Goal: Task Accomplishment & Management: Use online tool/utility

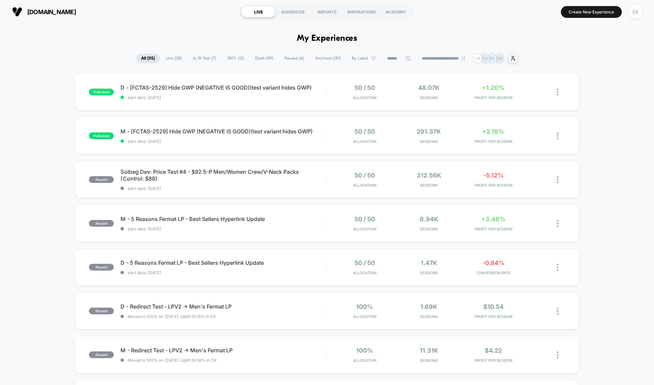
click at [259, 57] on span "Draft ( 89 )" at bounding box center [264, 58] width 28 height 9
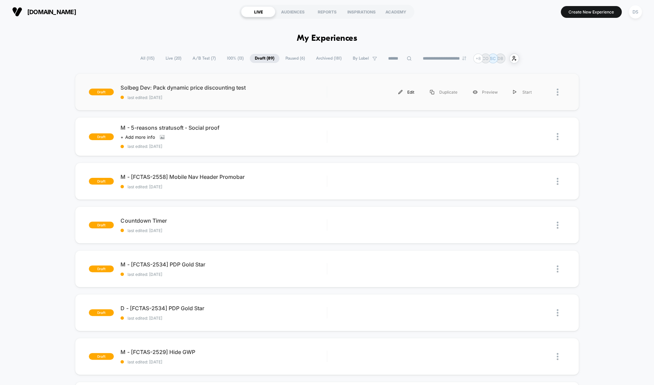
click at [401, 90] on img at bounding box center [400, 92] width 4 height 4
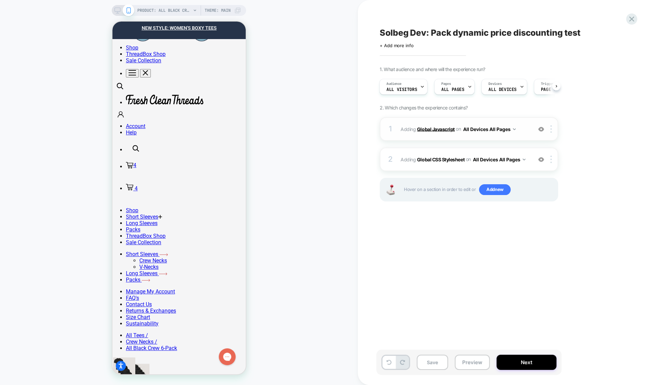
click at [443, 127] on b "Global Javascript" at bounding box center [436, 129] width 38 height 6
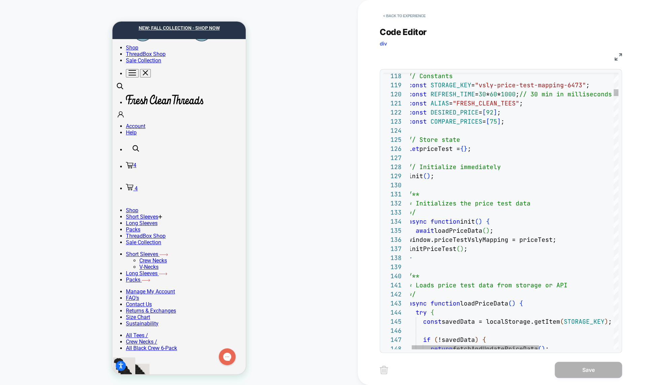
scroll to position [9, 91]
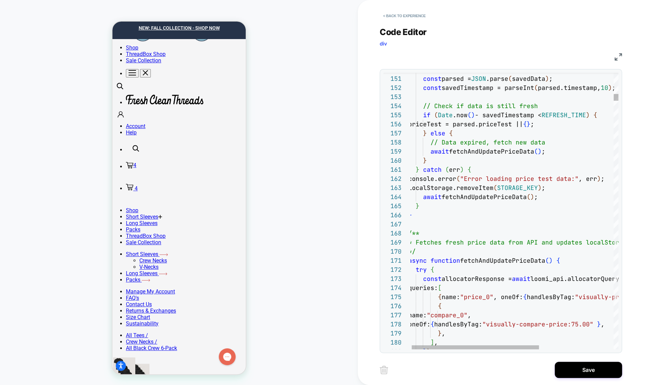
scroll to position [45, 102]
type textarea "**********"
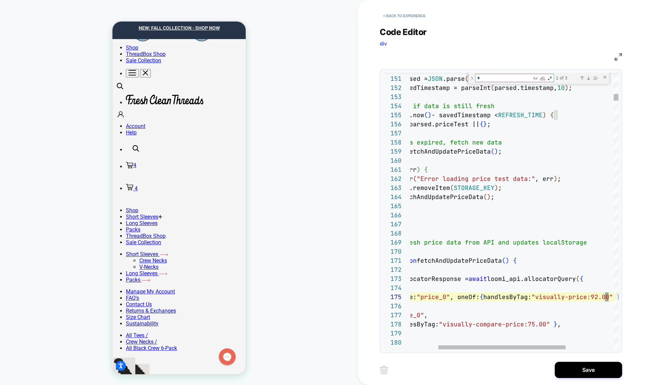
scroll to position [91, 247]
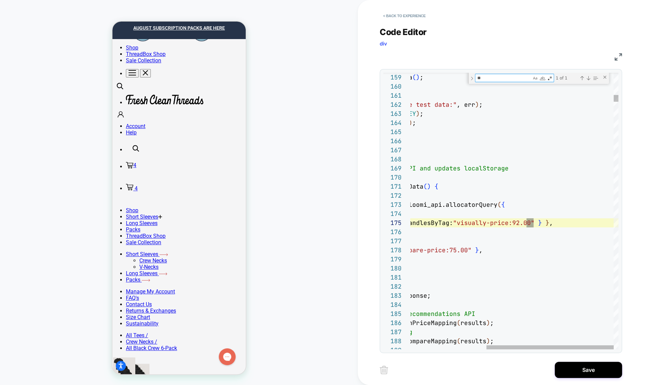
type textarea "**"
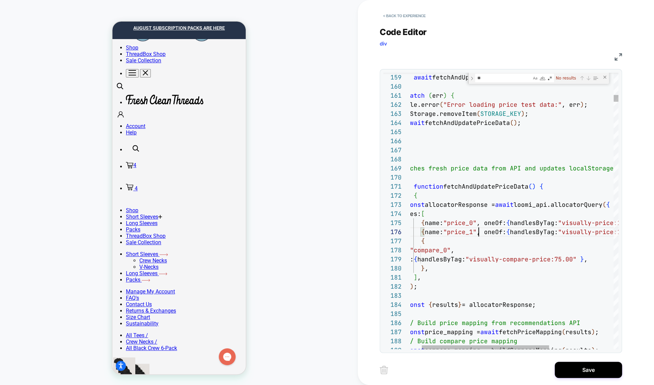
scroll to position [45, 87]
type textarea "**********"
click at [606, 77] on div "Close (Escape)" at bounding box center [604, 76] width 5 height 5
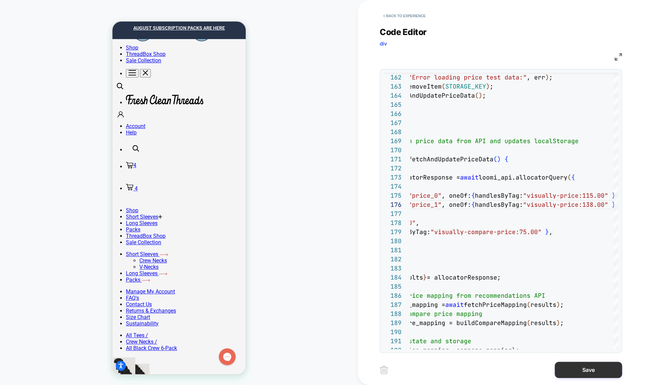
click at [599, 365] on button "Save" at bounding box center [588, 370] width 67 height 16
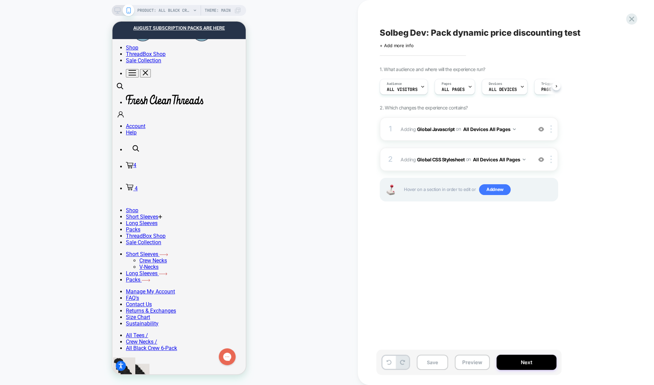
scroll to position [0, 0]
click at [541, 364] on button "Next" at bounding box center [527, 362] width 60 height 15
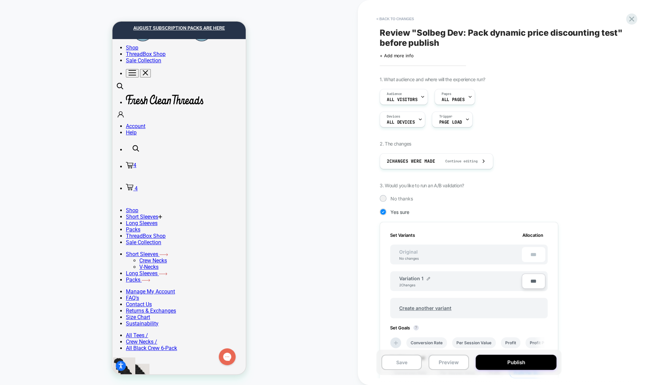
scroll to position [0, 1]
click at [402, 364] on button "Save" at bounding box center [401, 362] width 40 height 15
click at [633, 19] on icon at bounding box center [631, 18] width 9 height 9
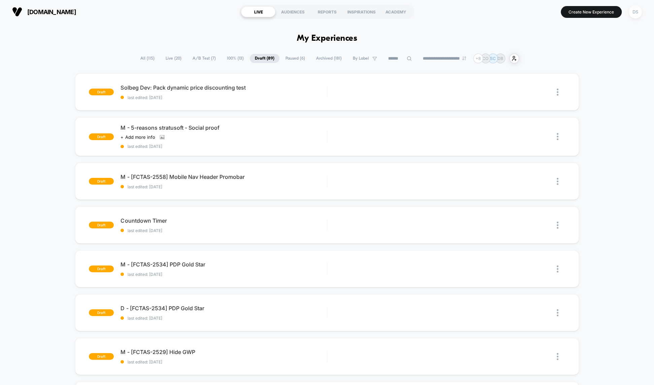
click at [629, 10] on div "DS" at bounding box center [635, 11] width 13 height 13
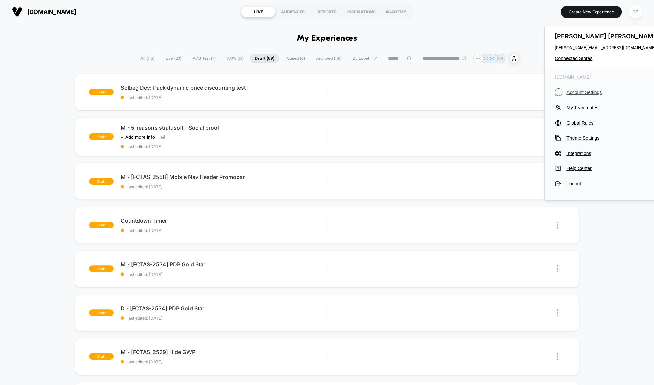
click at [570, 95] on span "Account Settings" at bounding box center [614, 92] width 95 height 5
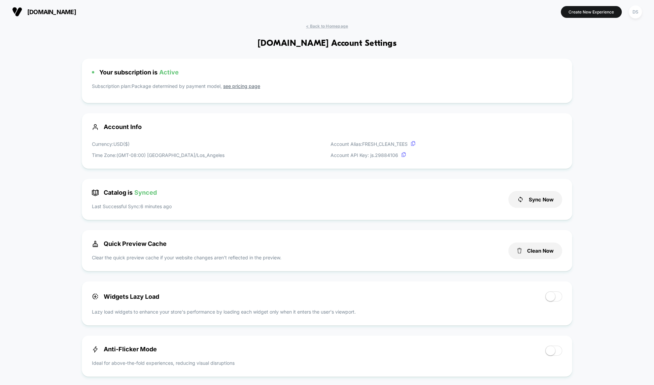
scroll to position [91, 0]
click at [534, 201] on button "Sync Now" at bounding box center [535, 199] width 54 height 17
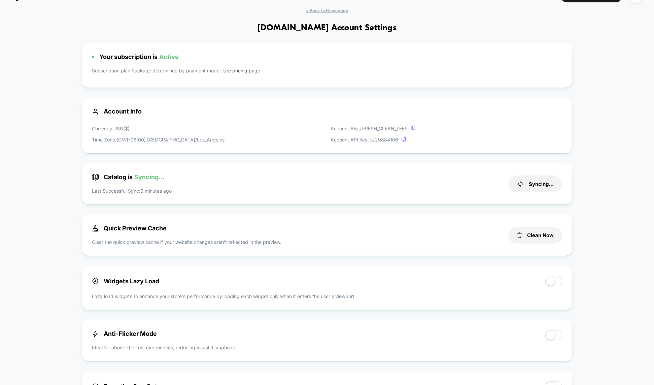
scroll to position [0, 0]
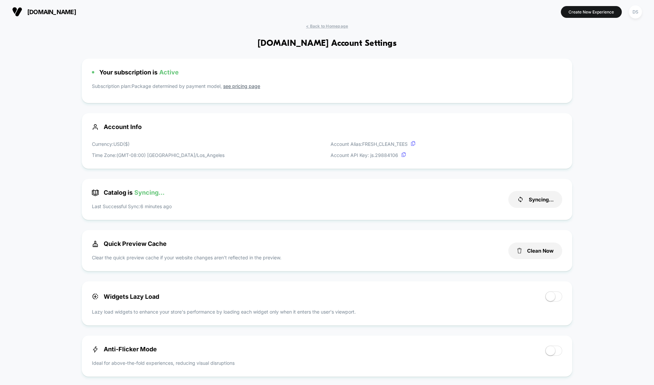
click at [341, 33] on div "< Back to Homepage [DOMAIN_NAME] Account Settings Your subscription is Active S…" at bounding box center [327, 375] width 654 height 703
click at [340, 30] on div "< Back to Homepage [DOMAIN_NAME] Account Settings Your subscription is Active S…" at bounding box center [327, 375] width 654 height 703
click at [340, 27] on span "< Back to Homepage" at bounding box center [327, 26] width 42 height 5
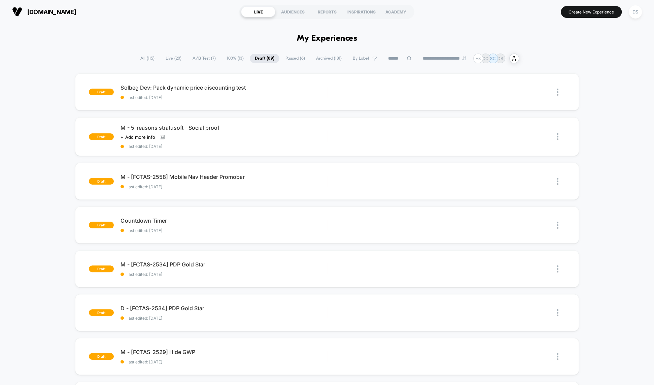
click at [142, 61] on span "All ( 115 )" at bounding box center [147, 58] width 24 height 9
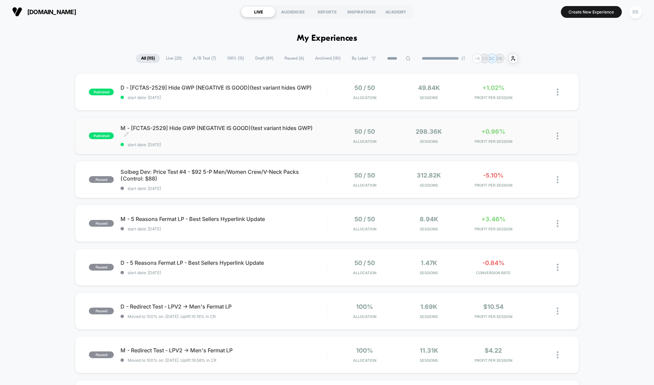
click at [183, 128] on span "M - [FCTAS-2529] Hide GWP (NEGATIVE IS GOOD)(test variant hides GWP) Click to e…" at bounding box center [224, 131] width 206 height 13
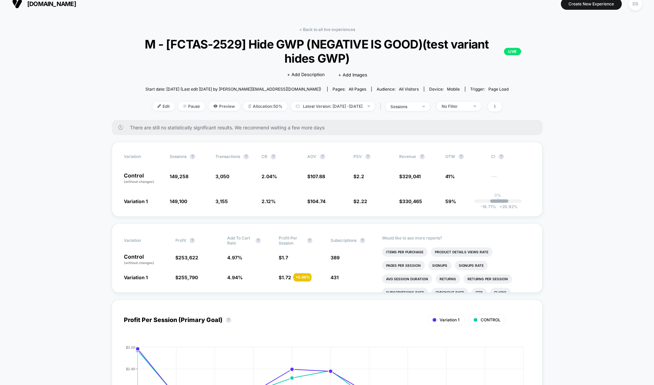
scroll to position [6, 0]
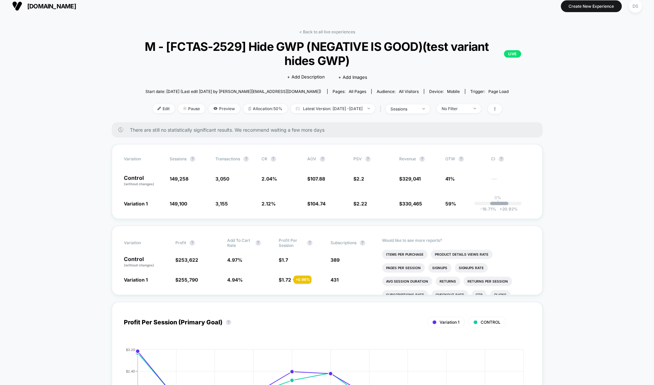
click at [183, 128] on span "There are still no statistically significant results. We recommend waiting a fe…" at bounding box center [329, 130] width 399 height 6
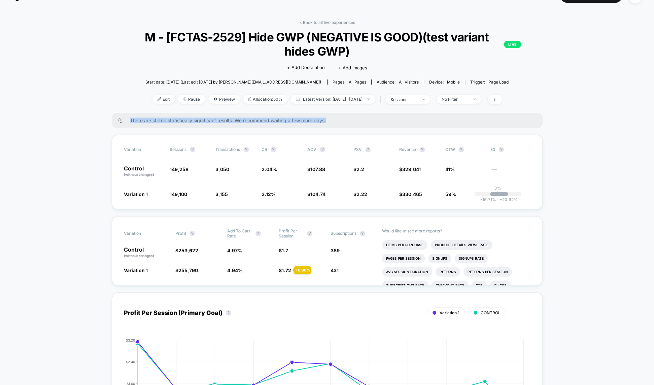
scroll to position [16, 0]
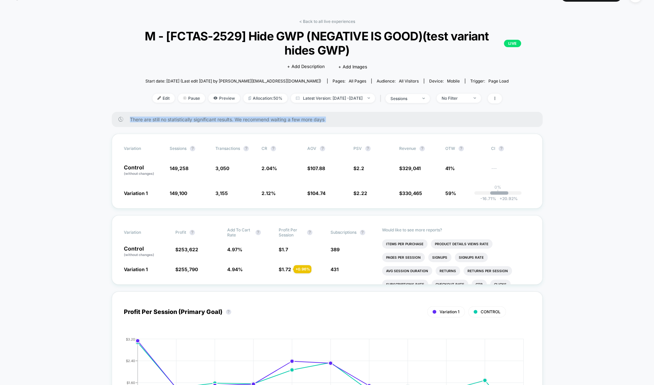
click at [308, 21] on link "< Back to all live experiences" at bounding box center [327, 21] width 56 height 5
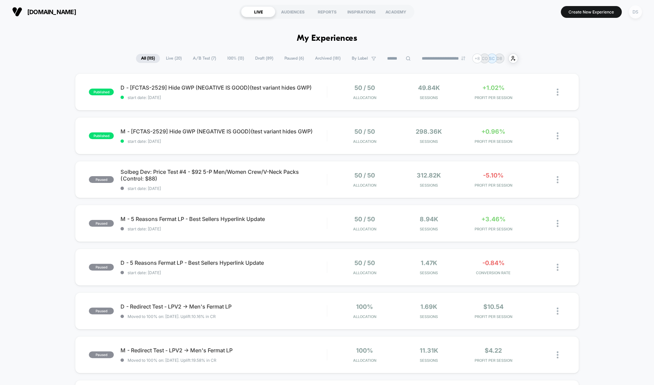
click at [630, 16] on div "DS" at bounding box center [635, 11] width 13 height 13
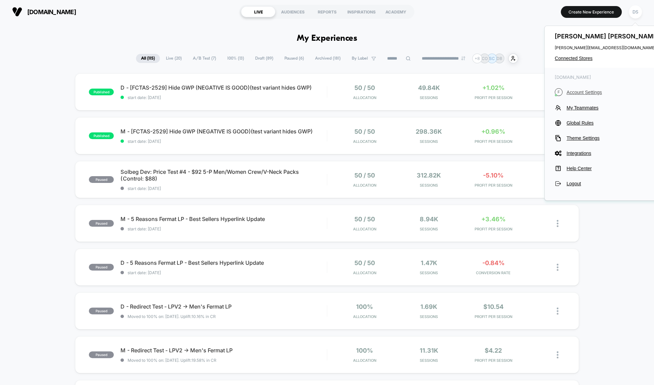
click at [584, 95] on button "F Account Settings" at bounding box center [608, 92] width 106 height 8
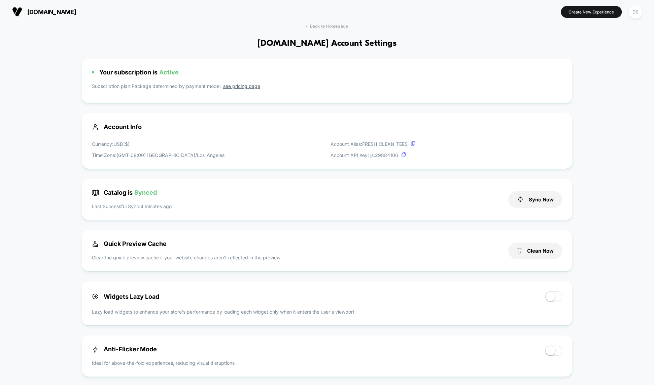
scroll to position [91, 0]
click at [322, 27] on span "< Back to Homepage" at bounding box center [327, 26] width 42 height 5
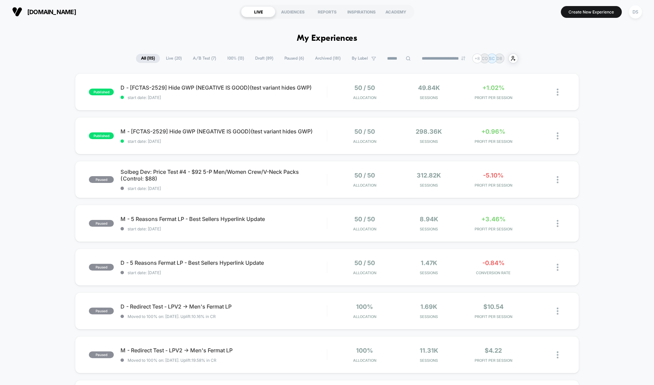
click at [235, 58] on span "100% ( 13 )" at bounding box center [235, 58] width 27 height 9
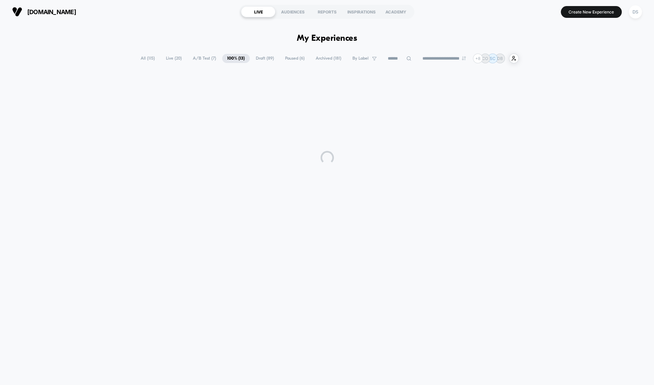
click at [179, 59] on span "Live ( 20 )" at bounding box center [174, 58] width 26 height 9
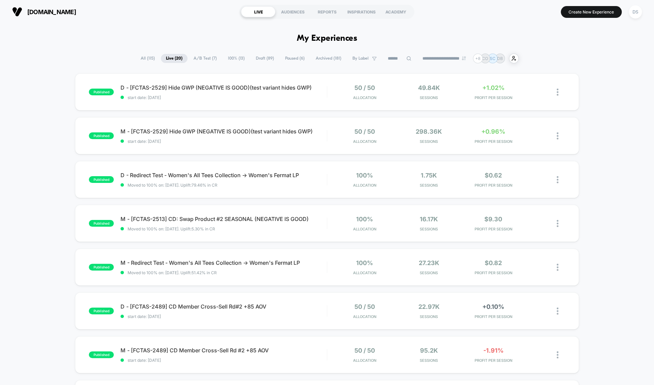
click at [189, 60] on span "A/B Test ( 7 )" at bounding box center [205, 58] width 33 height 9
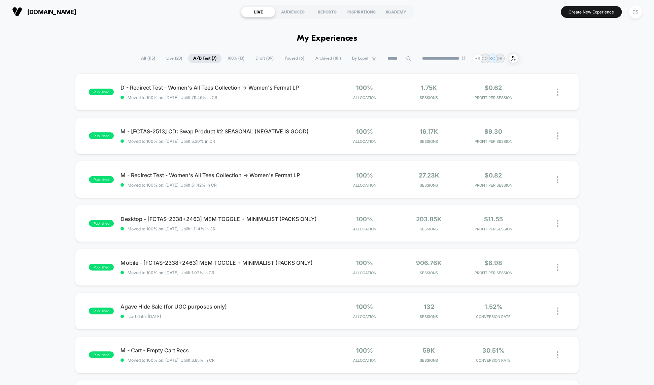
click at [264, 56] on span "Draft ( 89 )" at bounding box center [264, 58] width 28 height 9
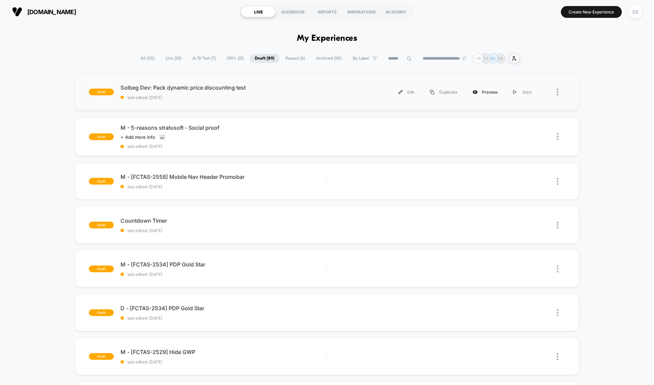
click at [488, 93] on div "Preview" at bounding box center [485, 92] width 40 height 15
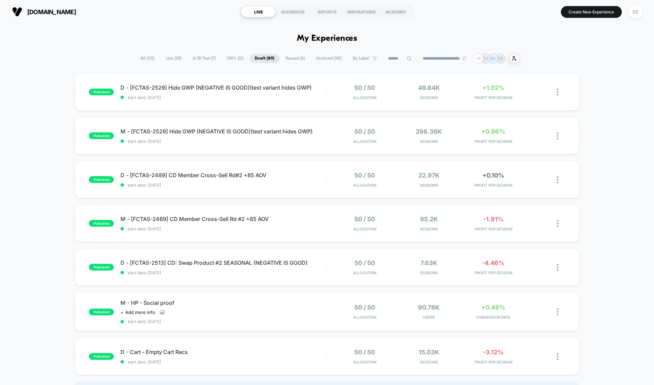
click at [265, 60] on span "Draft ( 89 )" at bounding box center [265, 58] width 30 height 9
click at [147, 59] on span "All ( 115 )" at bounding box center [147, 58] width 24 height 9
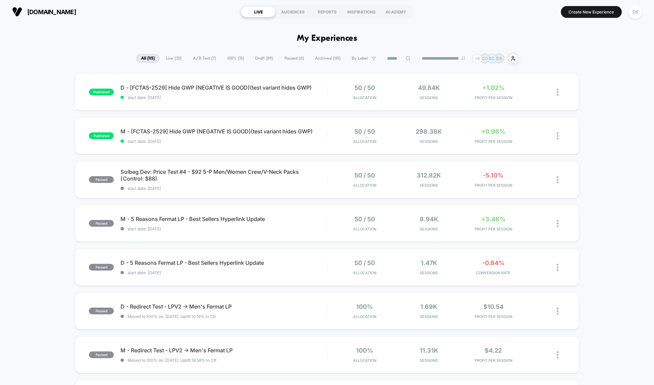
click at [250, 60] on span "Draft ( 89 )" at bounding box center [264, 58] width 28 height 9
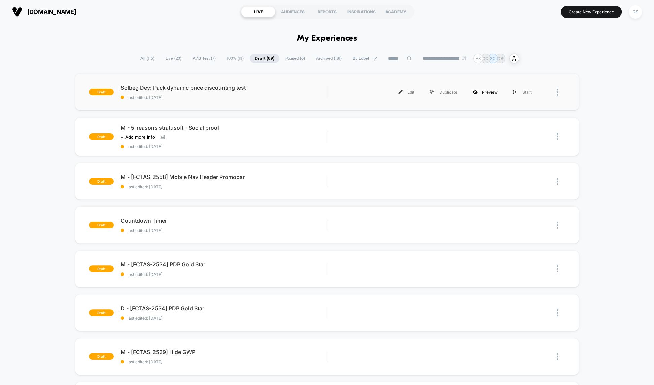
click at [484, 94] on div "Preview" at bounding box center [485, 92] width 40 height 15
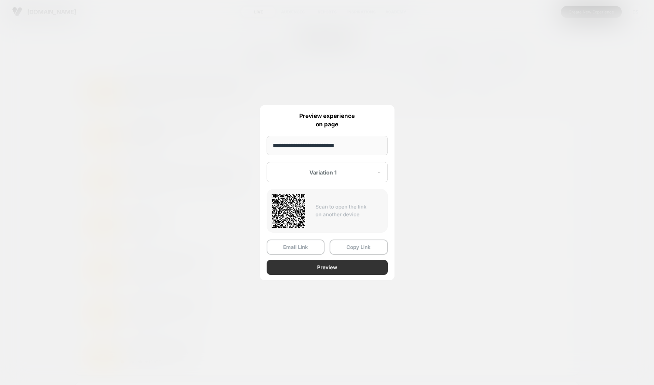
click at [335, 267] on button "Preview" at bounding box center [327, 267] width 121 height 15
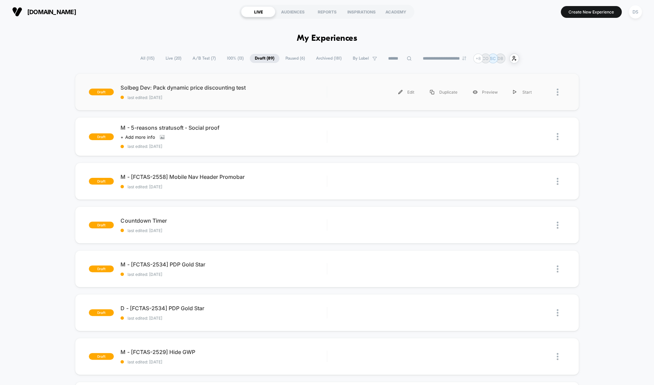
click at [342, 94] on div "Edit Duplicate Preview Start" at bounding box center [436, 92] width 205 height 15
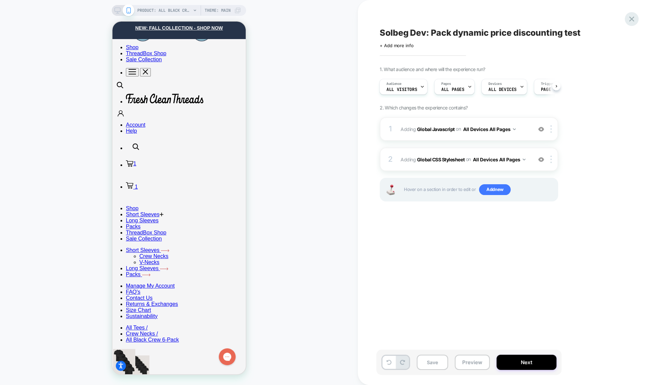
click at [634, 21] on icon at bounding box center [631, 18] width 9 height 9
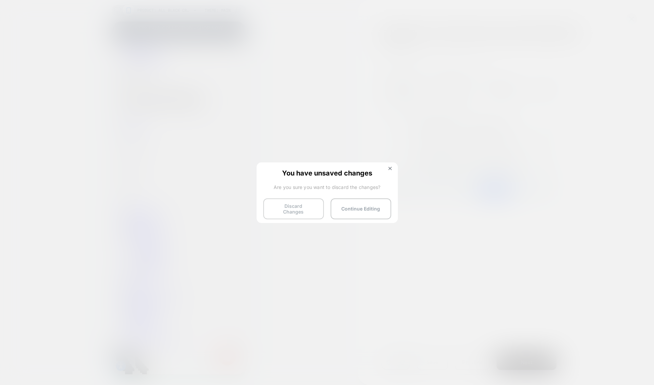
click at [294, 206] on button "Discard Changes" at bounding box center [293, 208] width 61 height 21
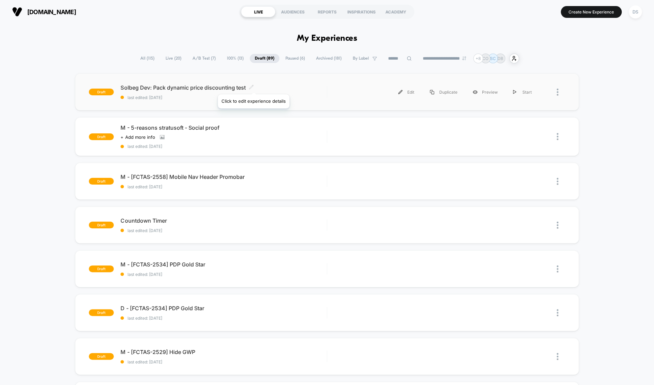
click at [253, 86] on icon at bounding box center [251, 87] width 5 height 5
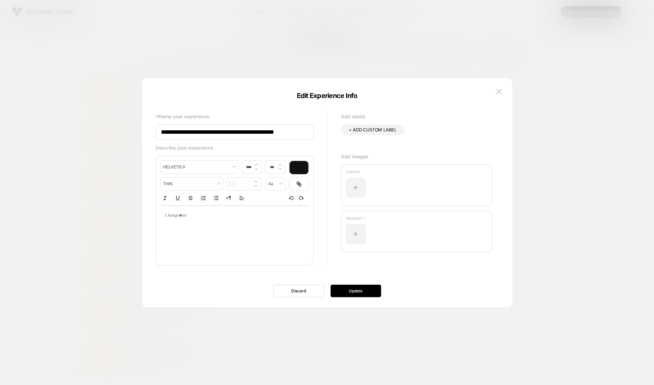
click at [227, 137] on input "**********" at bounding box center [235, 131] width 158 height 15
click at [500, 91] on img at bounding box center [499, 92] width 6 height 6
